Goal: Task Accomplishment & Management: Manage account settings

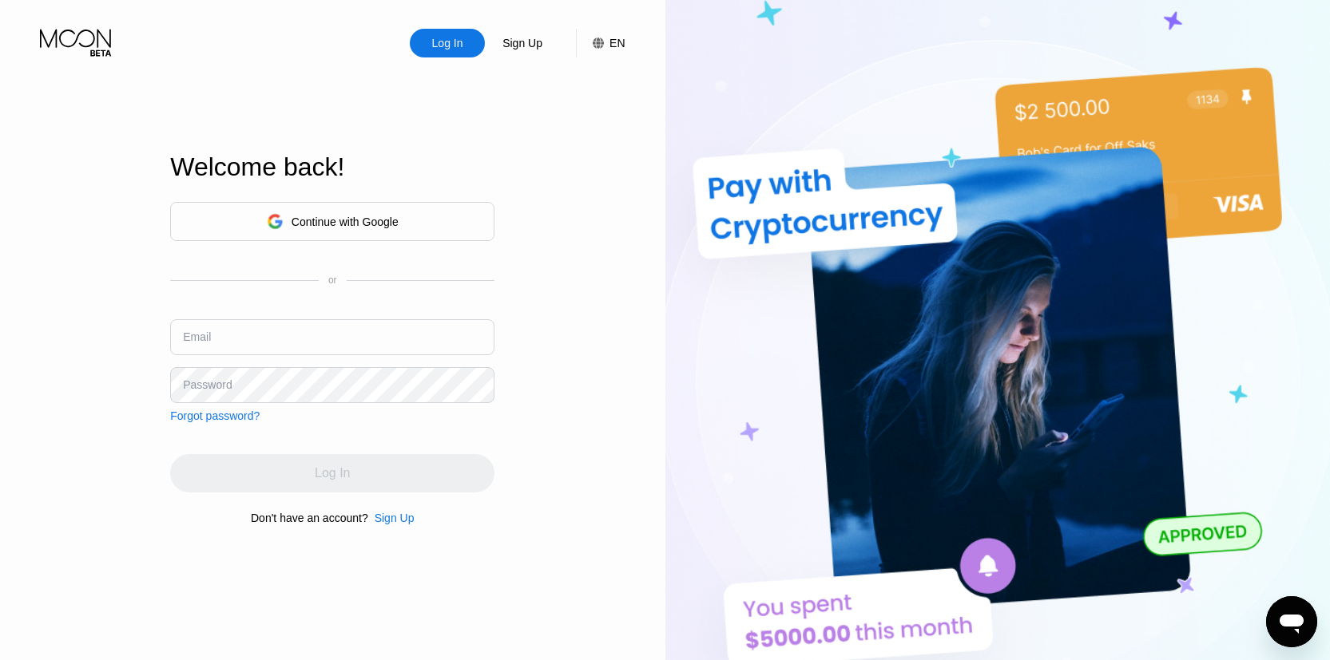
click at [360, 320] on input "text" at bounding box center [332, 337] width 324 height 36
paste input "[EMAIL_ADDRESS][DOMAIN_NAME]"
click at [182, 344] on input "[EMAIL_ADDRESS][DOMAIN_NAME]" at bounding box center [332, 337] width 324 height 36
type input "[EMAIL_ADDRESS][DOMAIN_NAME]"
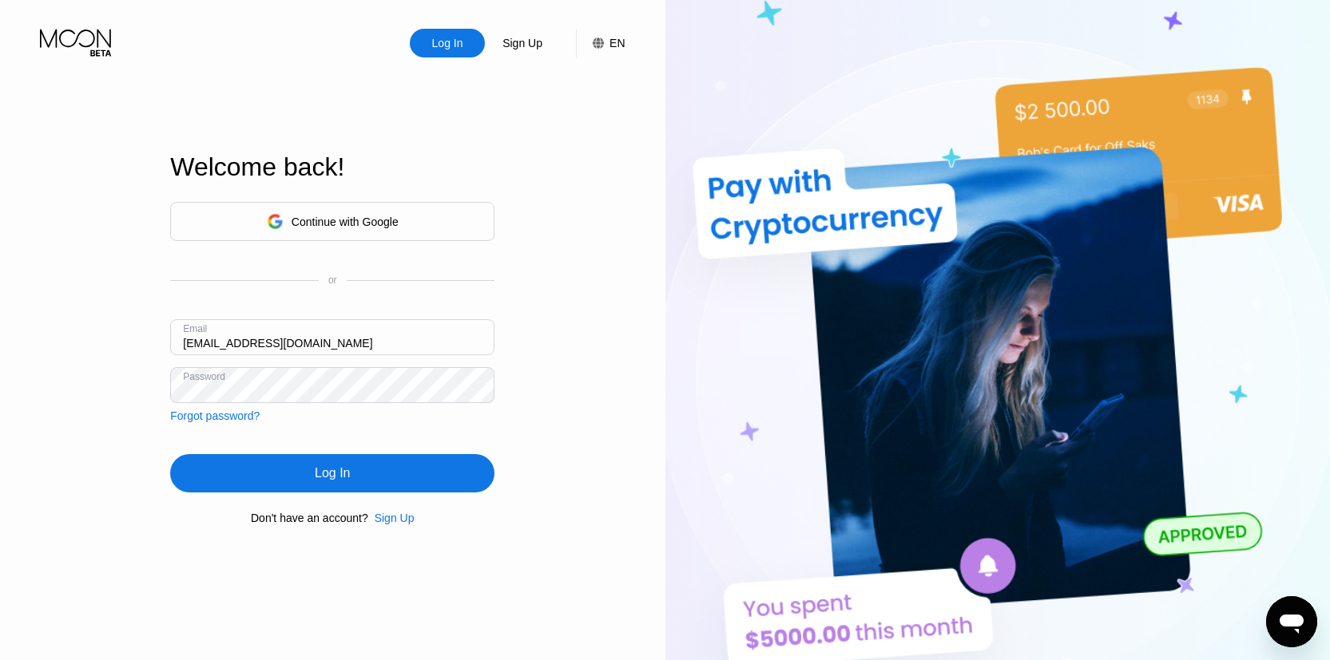
click at [297, 448] on div "Continue with Google or Email [EMAIL_ADDRESS][DOMAIN_NAME] Password Forgot pass…" at bounding box center [332, 363] width 324 height 324
click at [310, 472] on div "Log In" at bounding box center [332, 473] width 324 height 38
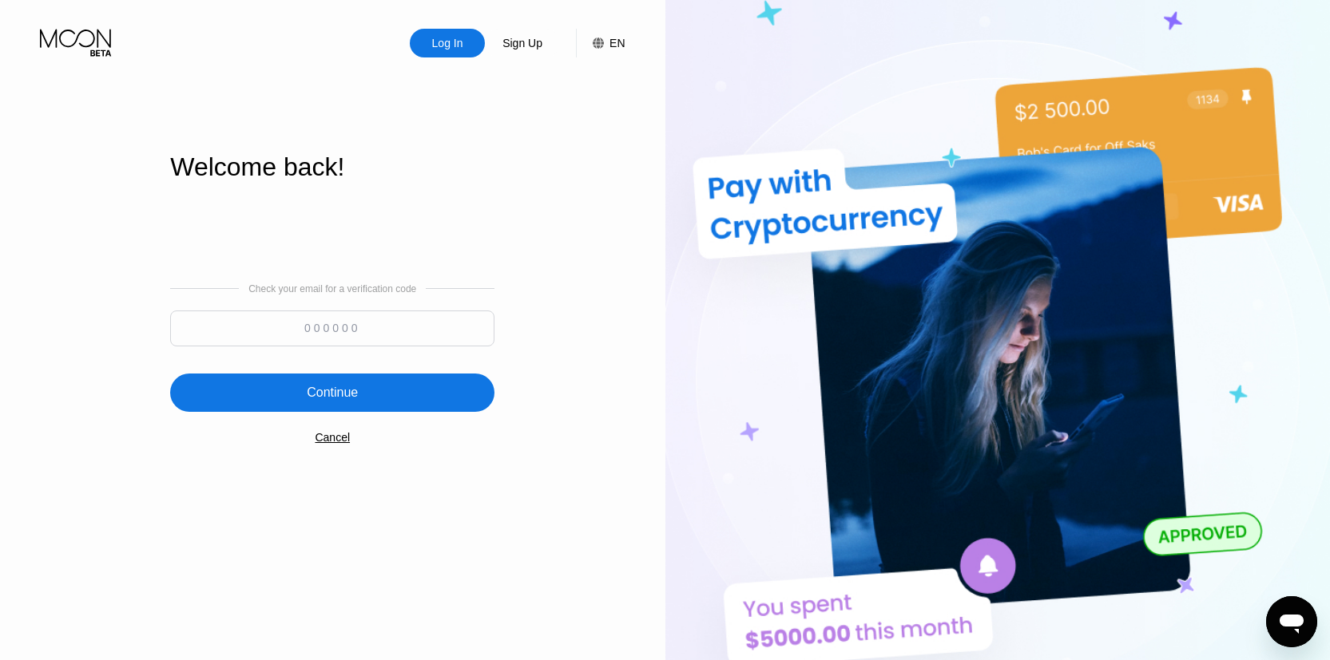
click at [383, 336] on input at bounding box center [332, 329] width 324 height 36
click at [356, 340] on input at bounding box center [332, 329] width 324 height 36
type input "440282"
click at [373, 363] on div "Check your email for a verification code 440282 Continue Cancel" at bounding box center [332, 363] width 324 height 324
click at [383, 398] on div "Continue" at bounding box center [332, 393] width 324 height 38
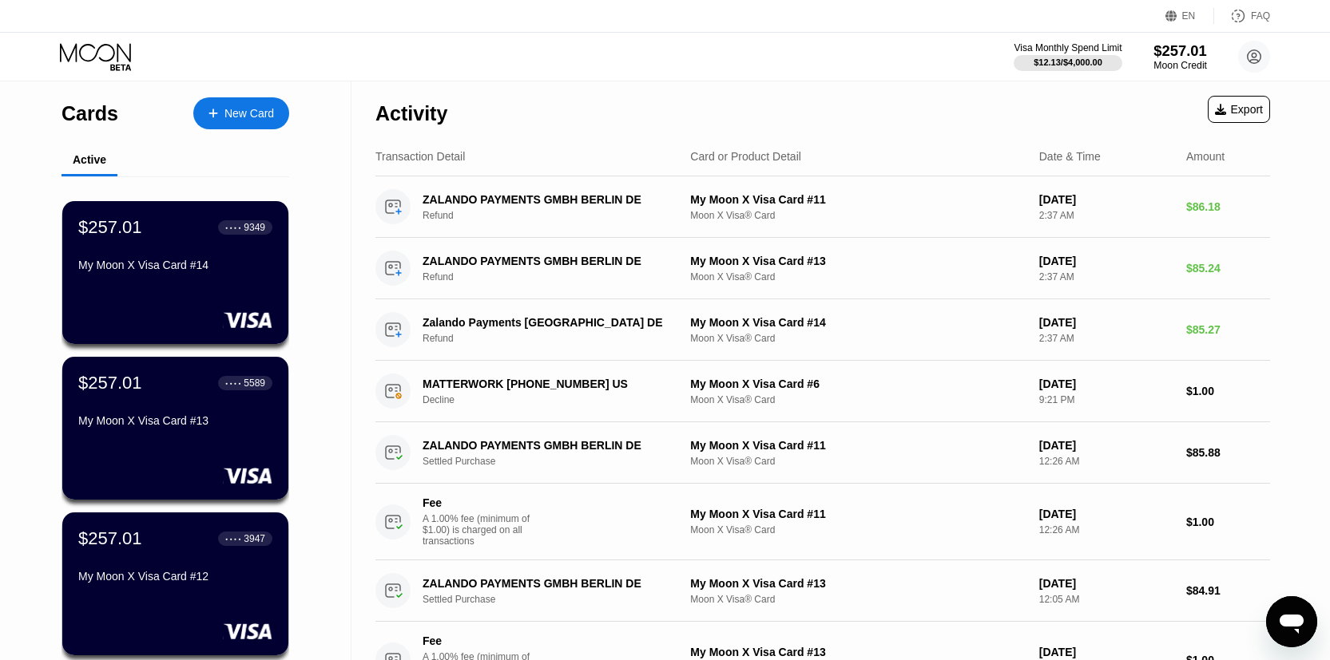
click at [1195, 48] on div "$257.01" at bounding box center [1180, 50] width 54 height 17
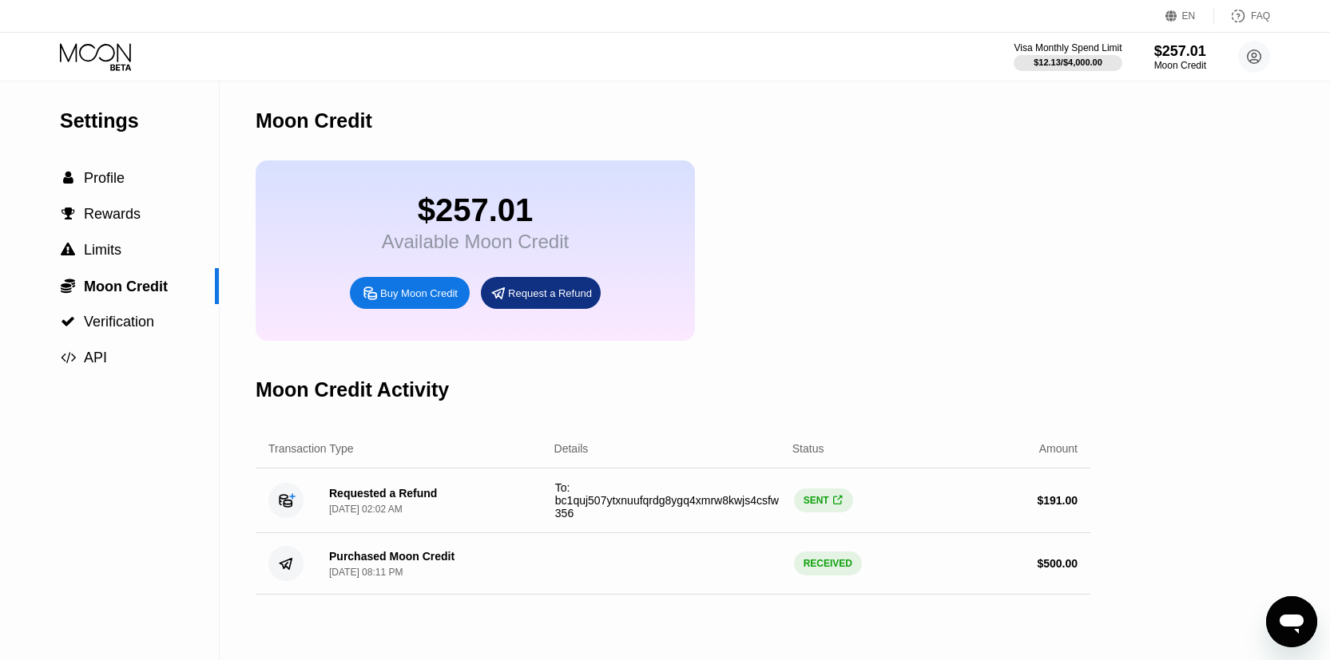
click at [528, 295] on div "Request a Refund" at bounding box center [550, 294] width 84 height 14
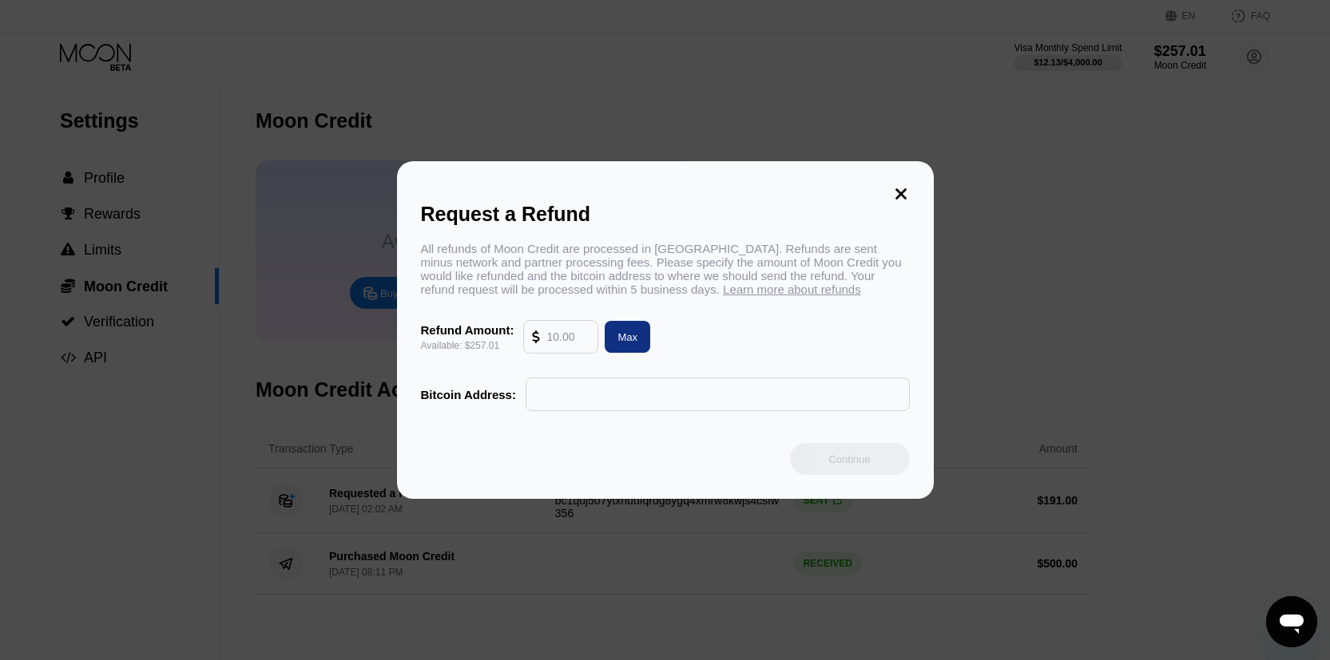
click at [542, 334] on div at bounding box center [539, 337] width 14 height 32
click at [553, 336] on input "text" at bounding box center [567, 337] width 43 height 32
click at [636, 331] on div "Max" at bounding box center [627, 338] width 20 height 14
type input "257.01"
click at [662, 409] on input "text" at bounding box center [717, 395] width 367 height 32
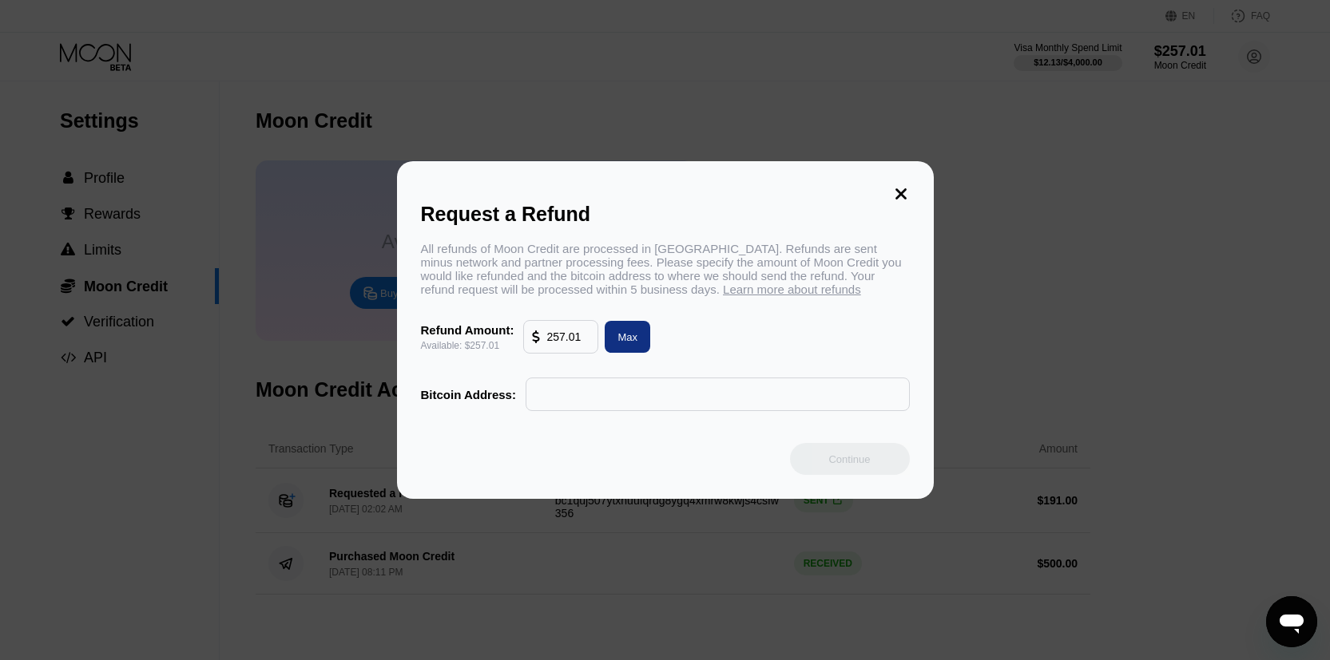
click at [647, 396] on input "text" at bounding box center [717, 395] width 367 height 32
paste input "1N2G3768MWuxNvbnFEfv3LiqvkM1u6oZup"
type input "1N2G3768MWuxNvbnFEfv3LiqvkM1u6oZup"
click at [787, 330] on div "Refund Amount: Available: $257.01 257.01 Max" at bounding box center [665, 337] width 489 height 34
click at [865, 463] on div "Continue" at bounding box center [849, 460] width 42 height 14
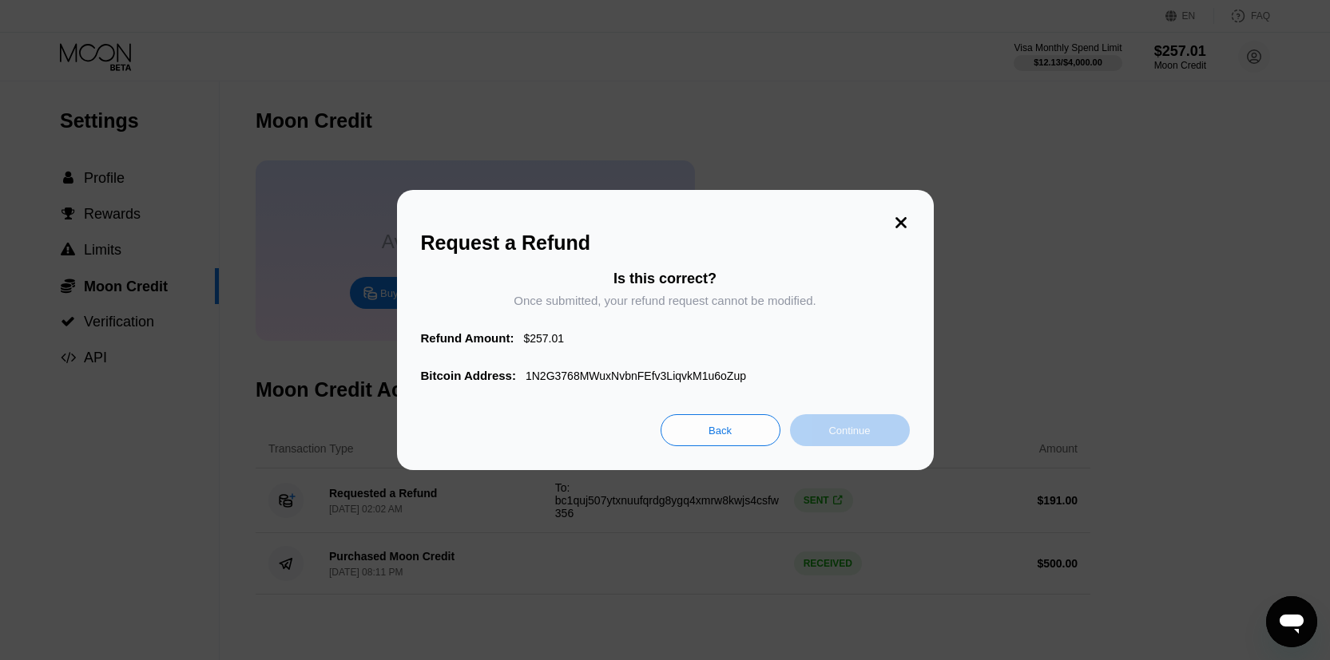
click at [858, 426] on div "Continue" at bounding box center [849, 431] width 42 height 14
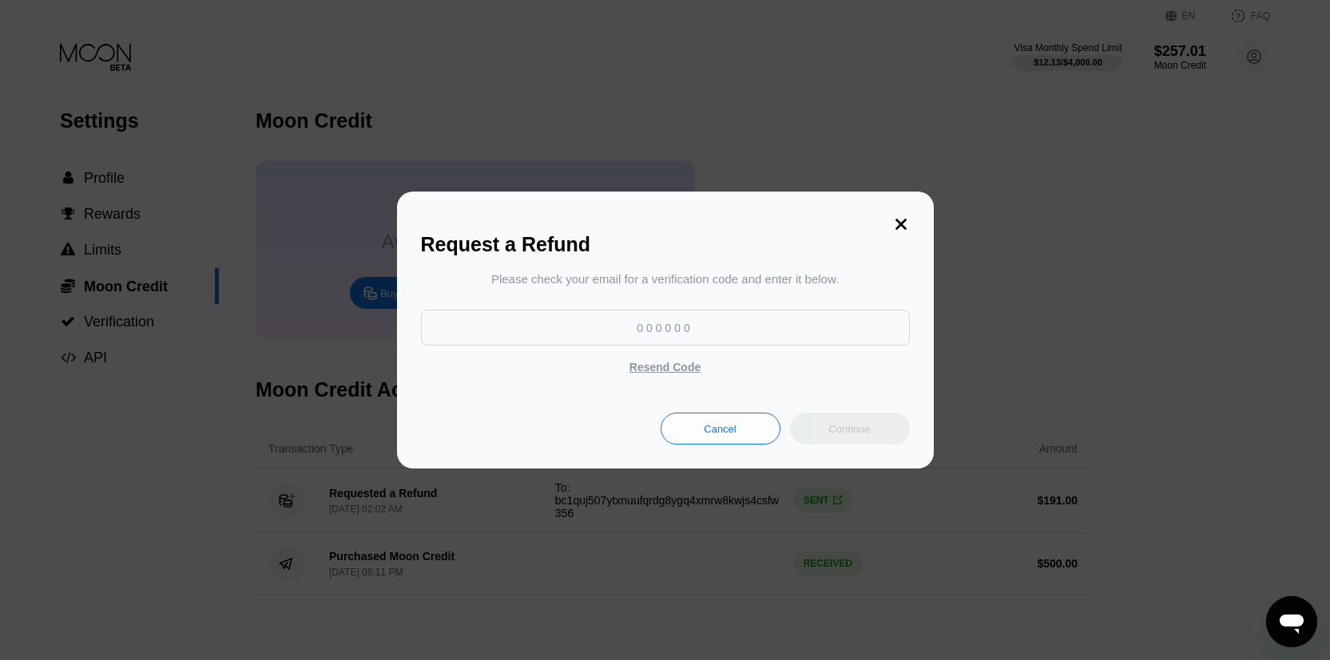
click at [720, 320] on input at bounding box center [665, 328] width 489 height 36
type input "711520"
click at [880, 424] on div "Continue" at bounding box center [850, 429] width 120 height 32
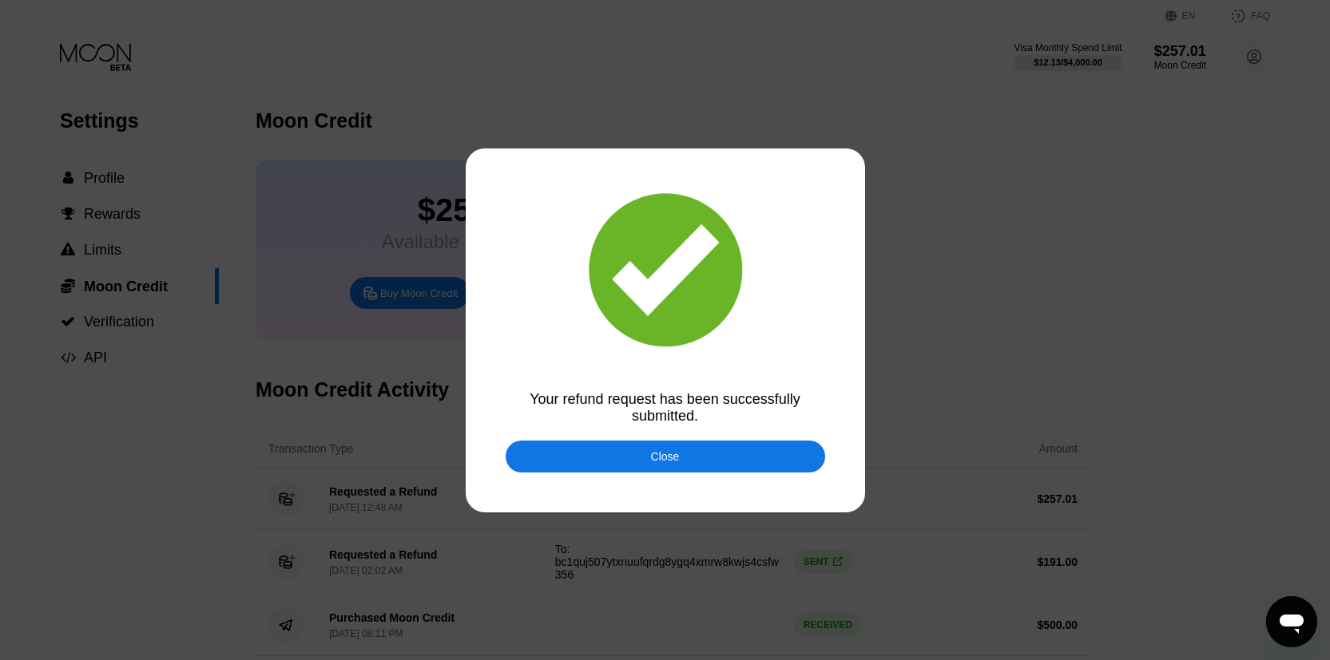
click at [751, 451] on div "Close" at bounding box center [664, 457] width 319 height 32
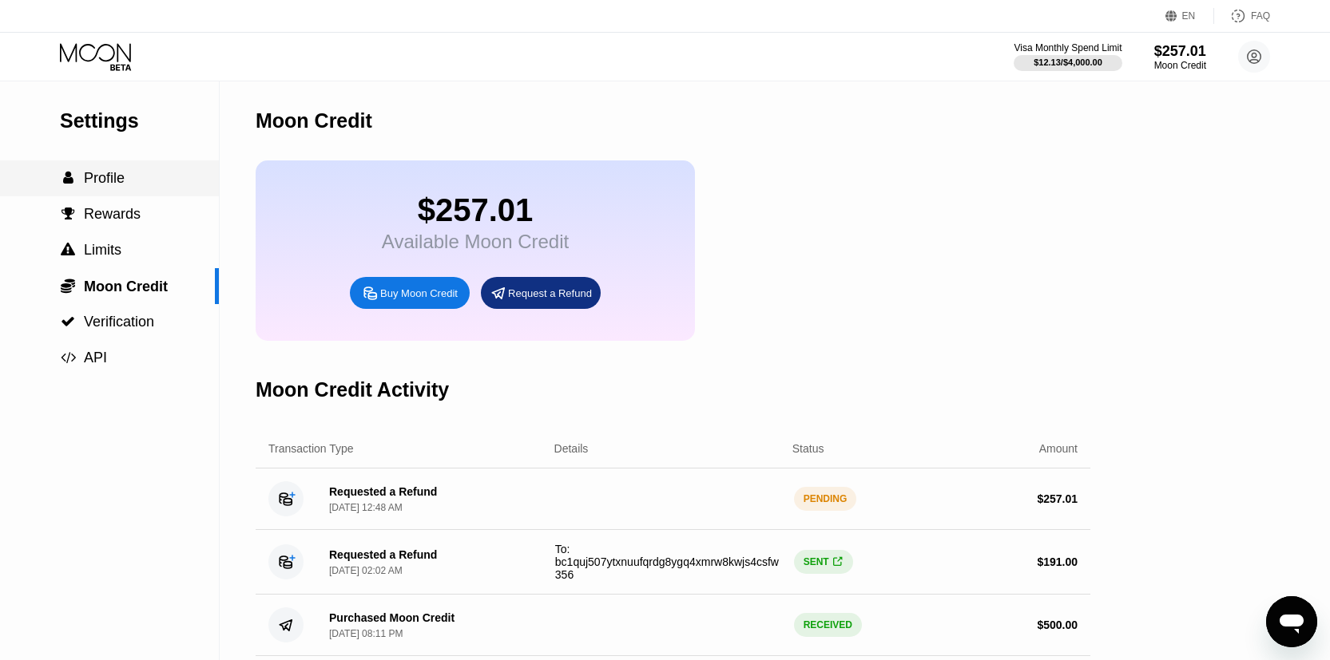
click at [112, 166] on div " Profile" at bounding box center [109, 179] width 219 height 36
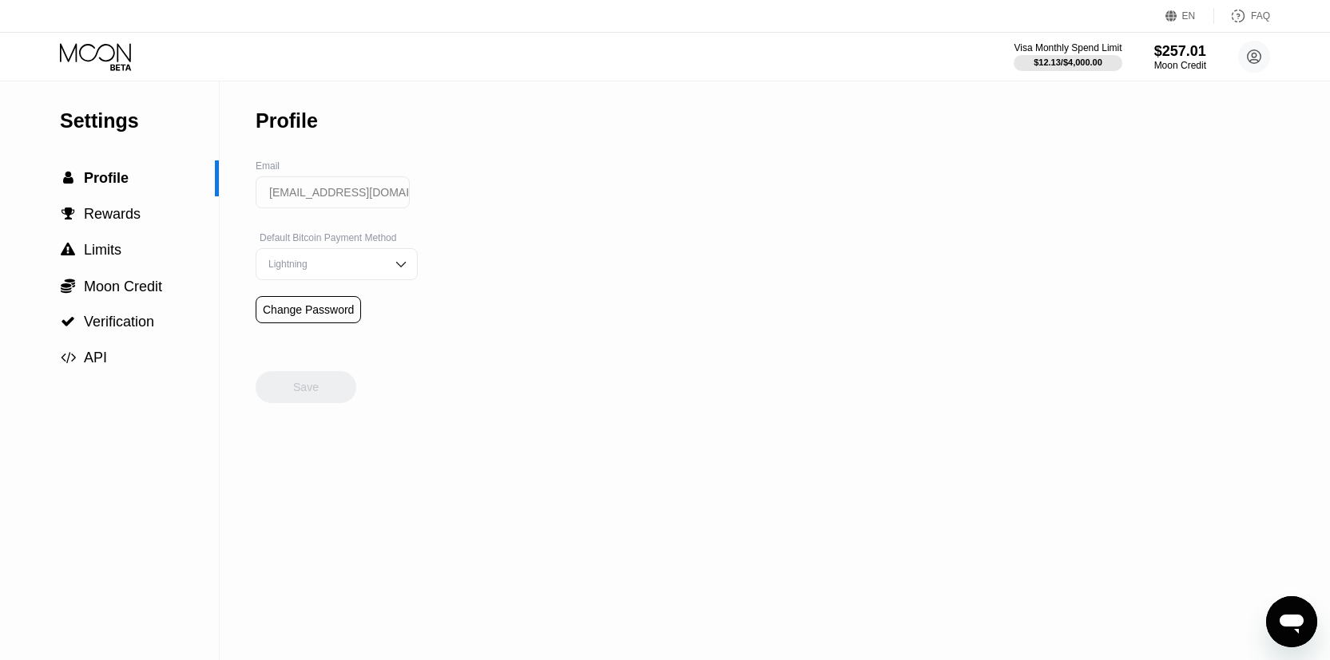
click at [85, 69] on icon at bounding box center [97, 57] width 74 height 28
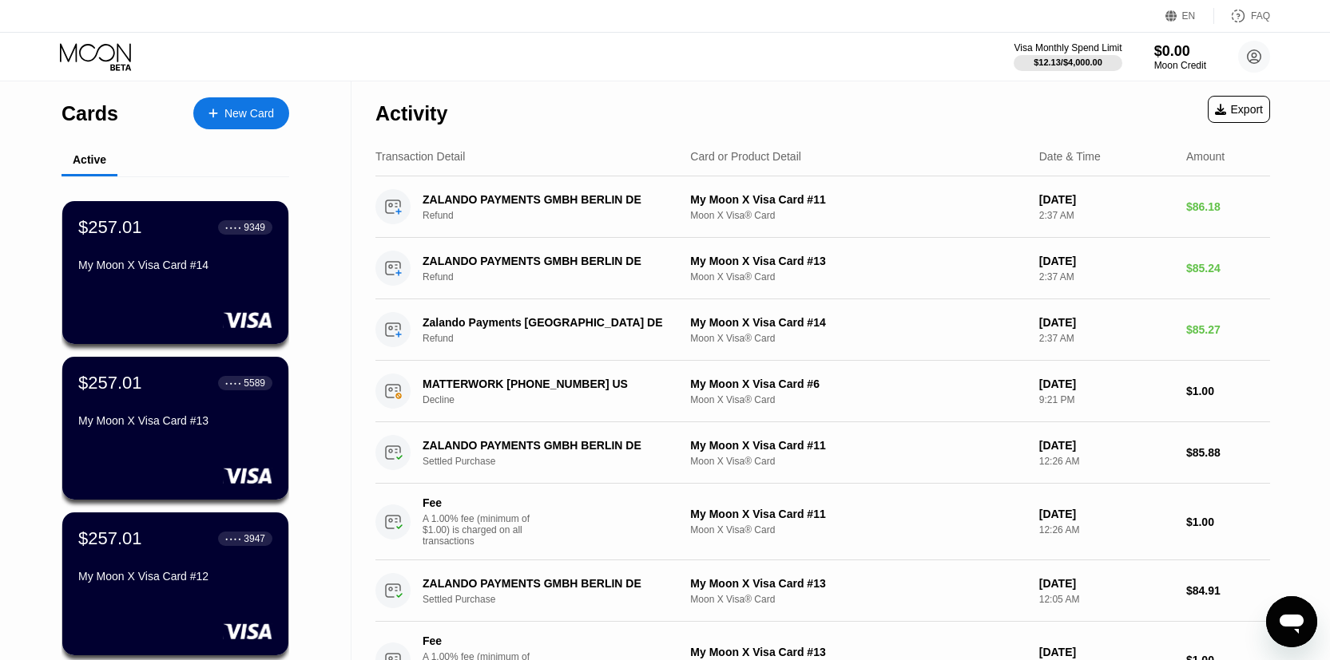
click at [192, 268] on div "My Moon X Visa Card #14" at bounding box center [175, 265] width 194 height 13
